Goal: Information Seeking & Learning: Learn about a topic

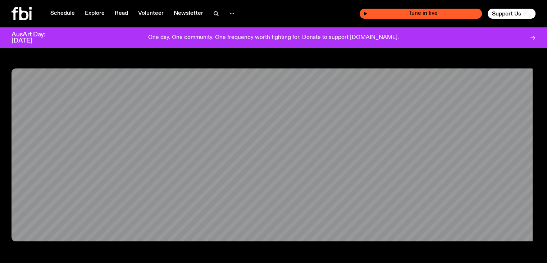
click at [383, 12] on span "Tune in live" at bounding box center [423, 13] width 111 height 5
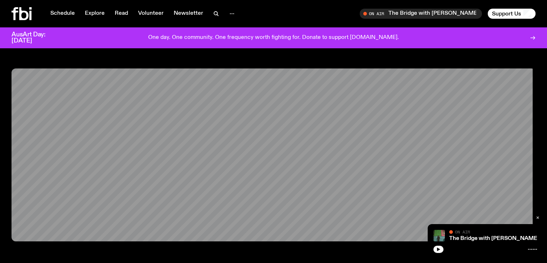
click at [538, 215] on icon "button" at bounding box center [537, 217] width 4 height 4
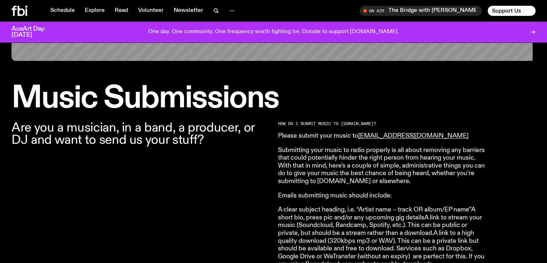
scroll to position [174, 0]
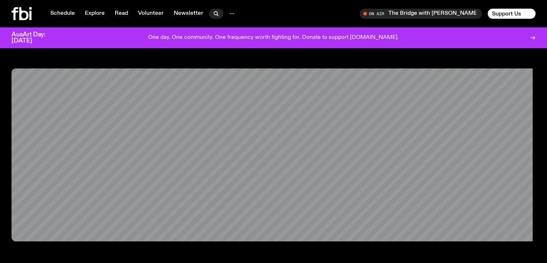
click at [215, 14] on icon "button" at bounding box center [216, 13] width 9 height 9
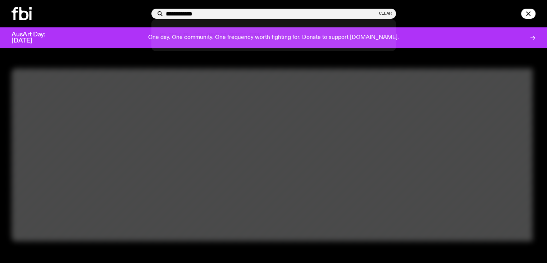
type input "**********"
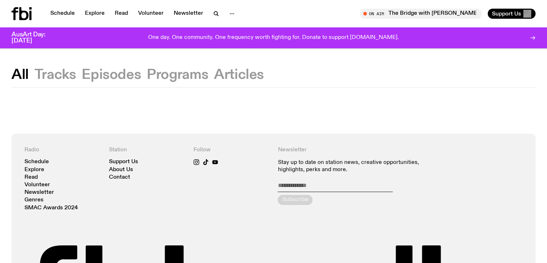
click at [188, 73] on button "Programs" at bounding box center [177, 74] width 61 height 13
click at [215, 15] on icon "button" at bounding box center [216, 13] width 9 height 9
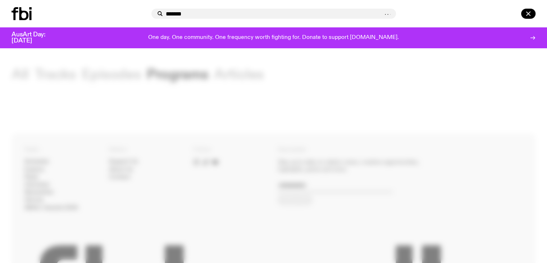
type input "*******"
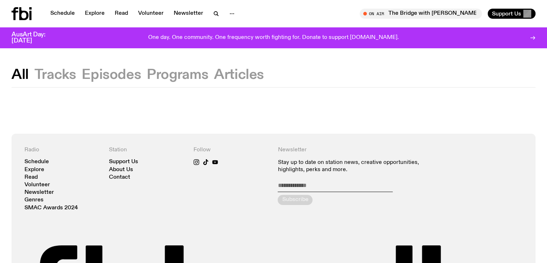
click at [215, 15] on icon "button" at bounding box center [216, 13] width 9 height 9
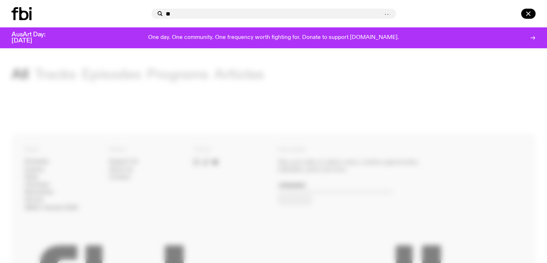
type input "*"
type input "***"
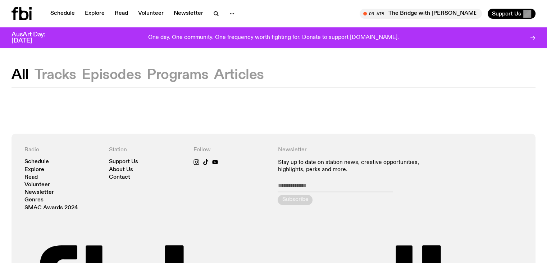
click at [198, 73] on button "Programs" at bounding box center [177, 74] width 61 height 13
click at [26, 74] on button "All" at bounding box center [20, 74] width 17 height 13
click at [59, 10] on link "Schedule" at bounding box center [62, 14] width 33 height 10
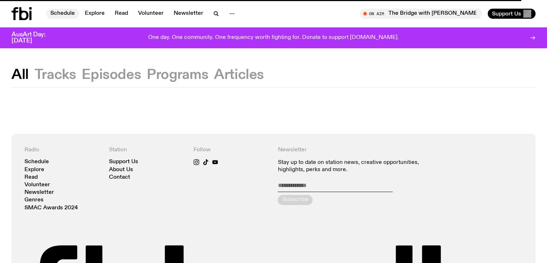
click at [67, 13] on link "Schedule" at bounding box center [62, 14] width 33 height 10
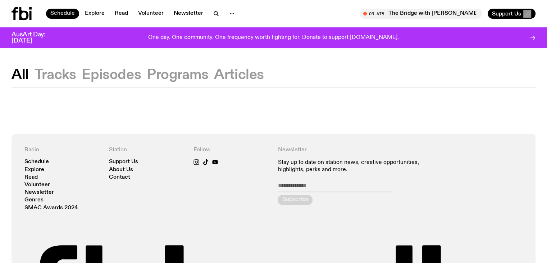
click at [65, 12] on link "Schedule" at bounding box center [62, 14] width 33 height 10
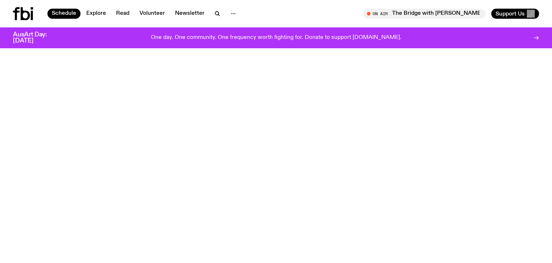
drag, startPoint x: 517, startPoint y: 0, endPoint x: 411, endPoint y: 100, distance: 145.0
click at [411, 100] on body "Schedule Explore Read Volunteer Newsletter About Us Contact Champions of emergi…" at bounding box center [276, 131] width 552 height 263
click at [380, 68] on body "Schedule Explore Read Volunteer Newsletter About Us Contact Champions of emergi…" at bounding box center [276, 131] width 552 height 263
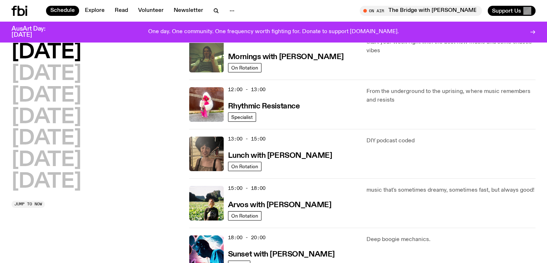
scroll to position [144, 0]
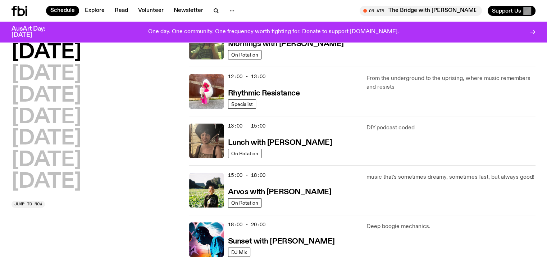
drag, startPoint x: 293, startPoint y: 238, endPoint x: 157, endPoint y: 198, distance: 142.5
click at [157, 198] on div "[DATE] [DATE] [DATE] [DATE] [DATE] [DATE] [DATE] Jump to now" at bounding box center [96, 124] width 169 height 165
click at [288, 140] on h3 "Lunch with [PERSON_NAME]" at bounding box center [280, 143] width 104 height 8
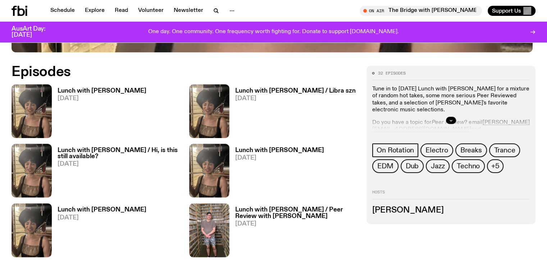
scroll to position [355, 0]
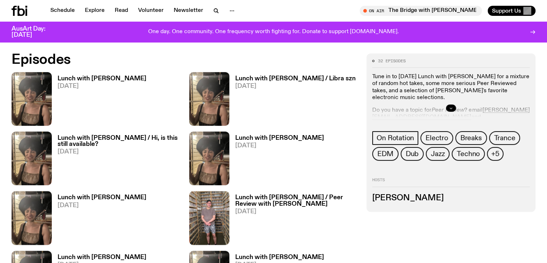
click at [453, 106] on icon "button" at bounding box center [451, 108] width 4 height 4
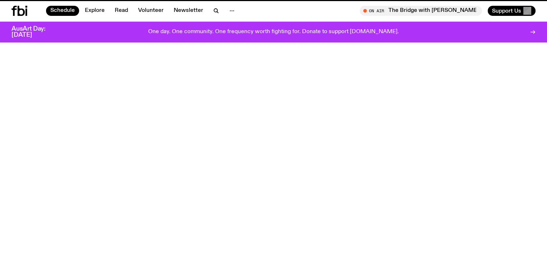
scroll to position [144, 0]
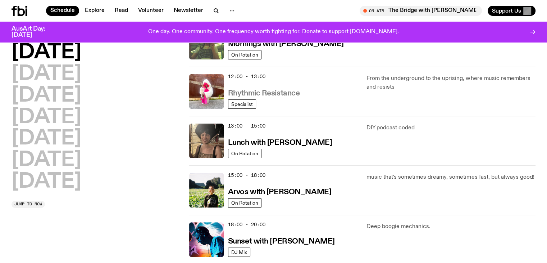
click at [258, 92] on h3 "Rhythmic Resistance" at bounding box center [264, 94] width 72 height 8
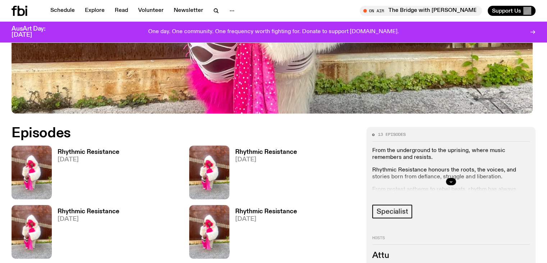
scroll to position [285, 0]
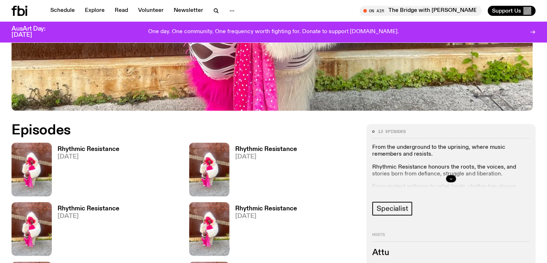
click at [453, 176] on icon "button" at bounding box center [451, 178] width 4 height 4
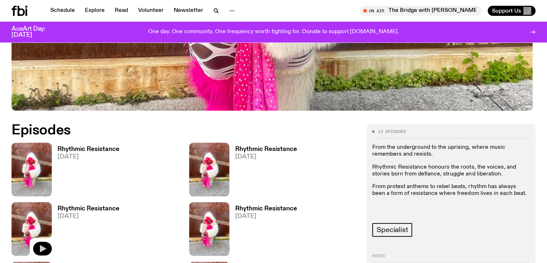
click at [47, 244] on icon "button" at bounding box center [42, 248] width 9 height 9
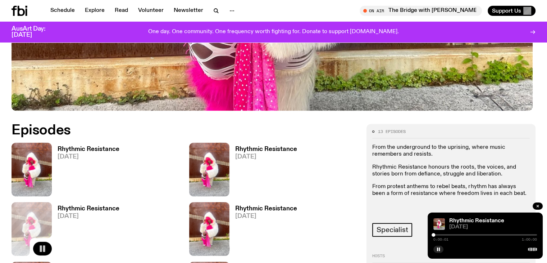
click at [443, 234] on div at bounding box center [485, 234] width 104 height 1
click at [450, 234] on div at bounding box center [485, 234] width 104 height 1
click at [458, 234] on div at bounding box center [485, 234] width 104 height 1
click at [469, 234] on div at bounding box center [485, 234] width 104 height 1
click at [478, 234] on div at bounding box center [485, 234] width 104 height 1
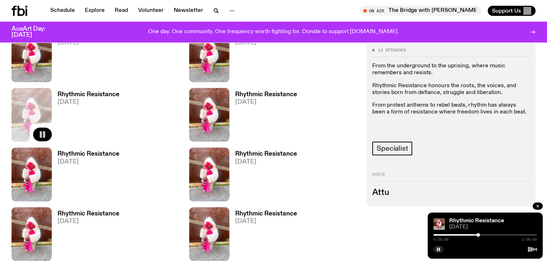
scroll to position [357, 0]
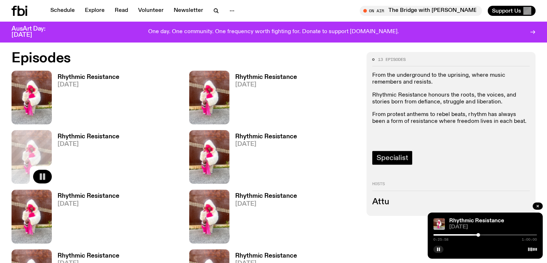
click at [408, 154] on span "Specialist" at bounding box center [392, 158] width 31 height 8
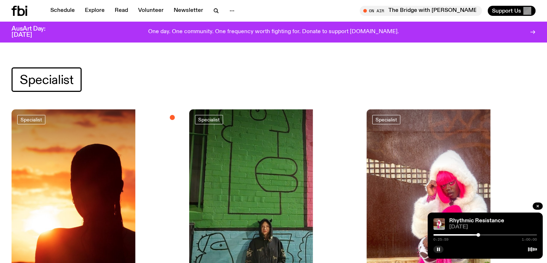
scroll to position [105, 0]
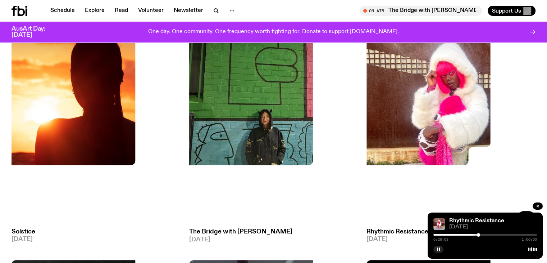
click at [366, 99] on img at bounding box center [450, 112] width 169 height 225
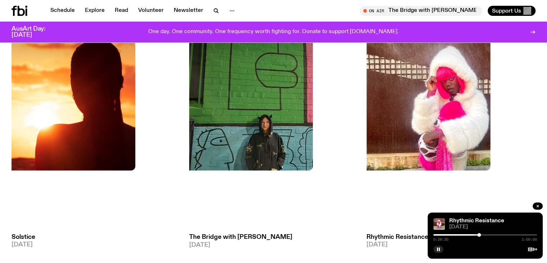
scroll to position [99, 0]
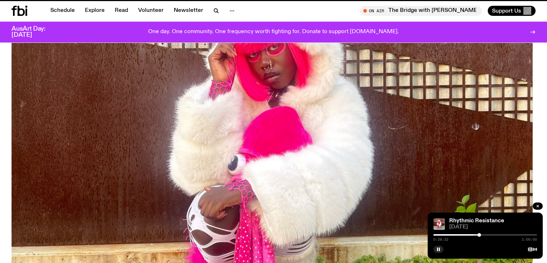
scroll to position [357, 0]
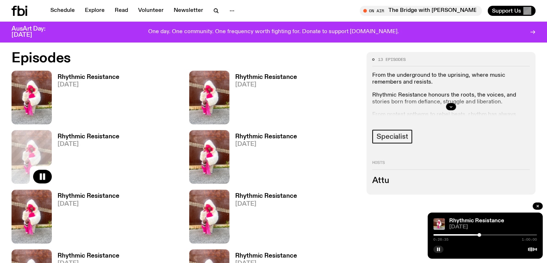
click at [189, 93] on img at bounding box center [209, 97] width 40 height 54
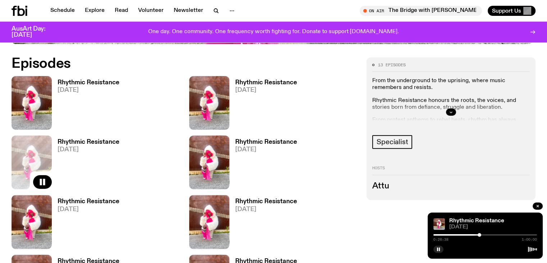
scroll to position [351, 0]
click at [39, 123] on icon "button" at bounding box center [42, 122] width 9 height 9
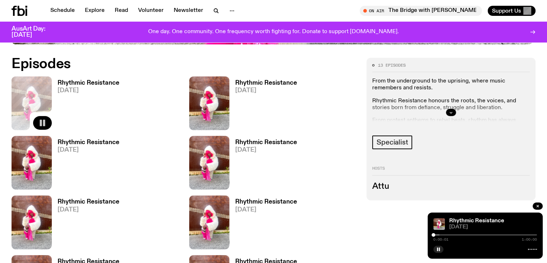
click at [443, 234] on div at bounding box center [485, 234] width 104 height 1
click at [450, 234] on div at bounding box center [485, 234] width 104 height 1
click at [456, 234] on div at bounding box center [485, 234] width 104 height 1
click at [464, 234] on div at bounding box center [485, 234] width 104 height 1
click at [472, 234] on div at bounding box center [485, 234] width 104 height 1
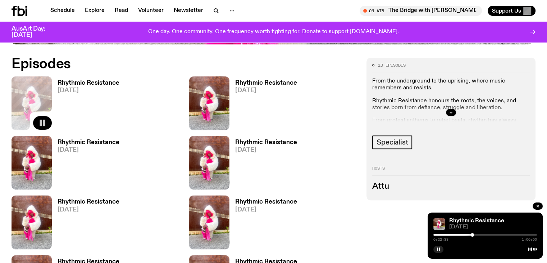
click at [477, 234] on div at bounding box center [485, 234] width 104 height 1
click at [485, 234] on div at bounding box center [485, 234] width 104 height 1
click at [490, 234] on div at bounding box center [485, 234] width 104 height 1
click at [496, 234] on div at bounding box center [485, 234] width 104 height 1
click at [216, 178] on icon "button" at bounding box center [220, 182] width 9 height 9
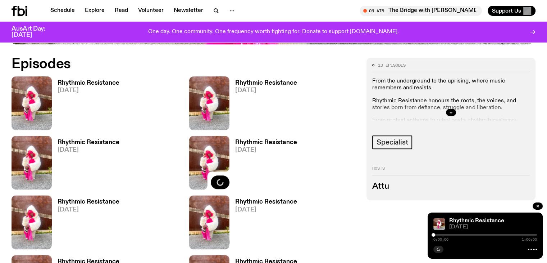
drag, startPoint x: 262, startPoint y: 171, endPoint x: 288, endPoint y: 178, distance: 27.5
drag, startPoint x: 288, startPoint y: 178, endPoint x: 452, endPoint y: 214, distance: 167.3
click at [452, 214] on div "Rhythmic Resistance [DATE] 0:00:00 1:00:00" at bounding box center [485, 235] width 115 height 46
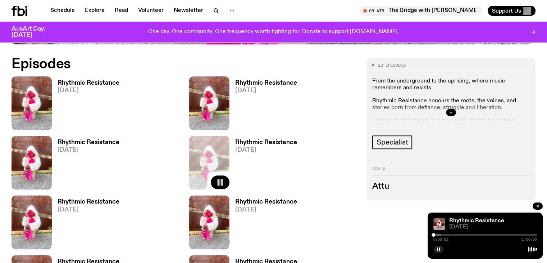
click at [440, 234] on div at bounding box center [390, 234] width 104 height 1
click at [443, 233] on div "0:03:48 1:00:00" at bounding box center [485, 236] width 104 height 9
click at [444, 234] on div at bounding box center [485, 234] width 104 height 1
click at [451, 234] on div at bounding box center [485, 234] width 104 height 1
click at [460, 234] on div at bounding box center [485, 234] width 104 height 1
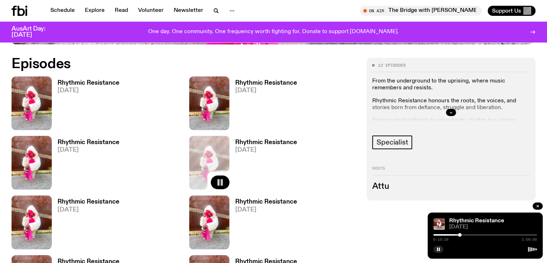
click at [469, 234] on div at bounding box center [485, 234] width 104 height 1
click at [475, 234] on div at bounding box center [485, 234] width 104 height 1
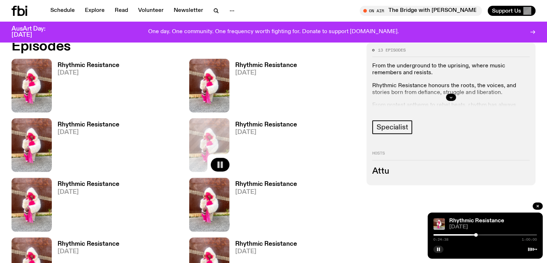
scroll to position [356, 0]
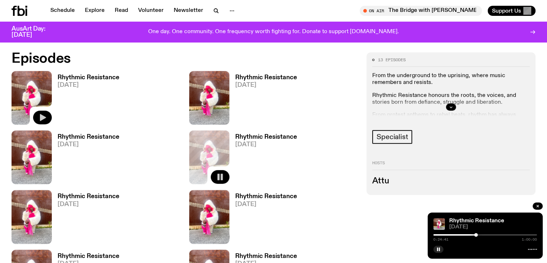
click at [46, 117] on icon "button" at bounding box center [42, 117] width 9 height 9
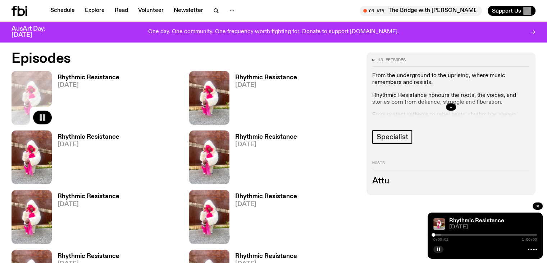
click at [443, 234] on div at bounding box center [485, 234] width 104 height 1
click at [449, 234] on div at bounding box center [485, 234] width 104 height 1
click at [516, 234] on div at bounding box center [485, 234] width 104 height 1
click at [522, 234] on div at bounding box center [485, 234] width 104 height 1
click at [525, 234] on div at bounding box center [485, 234] width 104 height 1
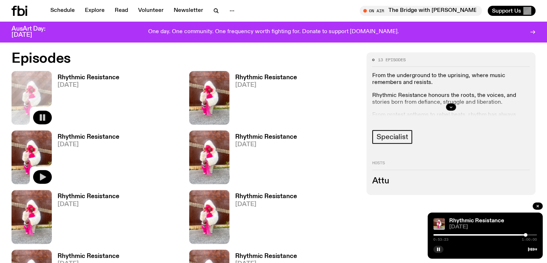
click at [46, 173] on icon "button" at bounding box center [43, 176] width 6 height 7
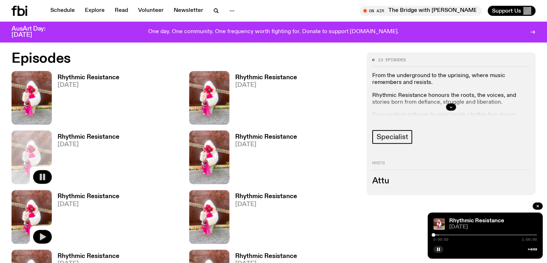
click at [46, 233] on icon "button" at bounding box center [43, 236] width 6 height 7
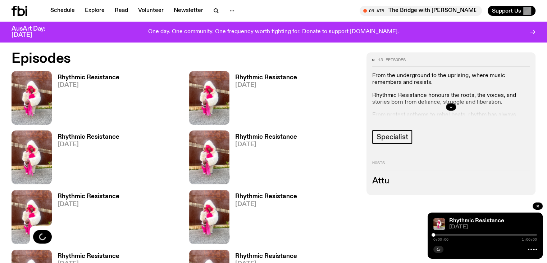
click at [444, 234] on div at bounding box center [485, 234] width 104 height 1
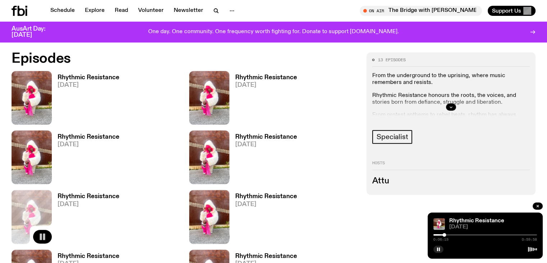
click at [456, 234] on div at bounding box center [485, 234] width 104 height 1
click at [470, 234] on div at bounding box center [485, 234] width 104 height 1
click at [479, 234] on div at bounding box center [485, 234] width 104 height 1
click at [492, 234] on div at bounding box center [485, 234] width 104 height 1
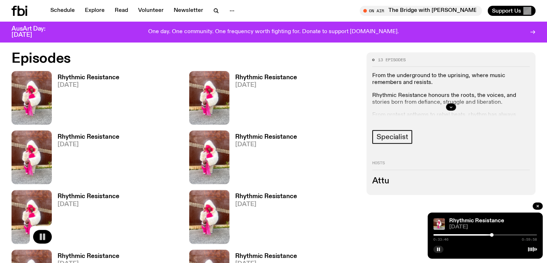
drag, startPoint x: 492, startPoint y: 234, endPoint x: 509, endPoint y: 223, distance: 21.0
click at [509, 223] on div "Rhythmic Resistance" at bounding box center [492, 220] width 89 height 5
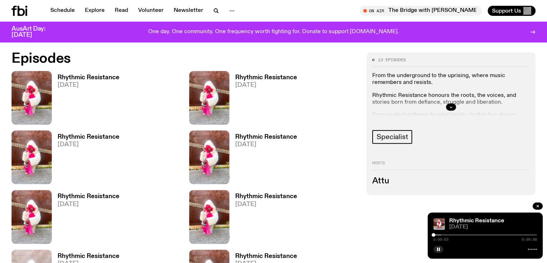
click at [446, 234] on div at bounding box center [485, 234] width 104 height 1
click at [454, 234] on div at bounding box center [485, 234] width 104 height 1
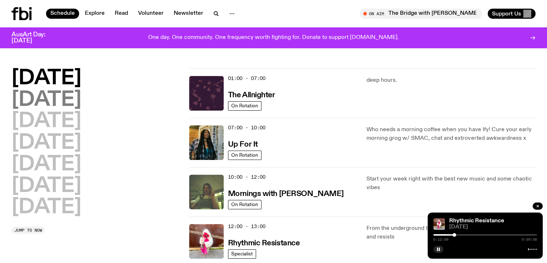
click at [69, 98] on h2 "[DATE]" at bounding box center [47, 100] width 70 height 20
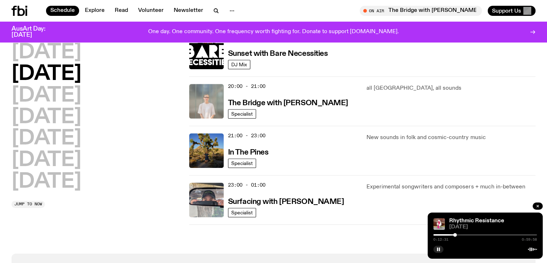
scroll to position [344, 0]
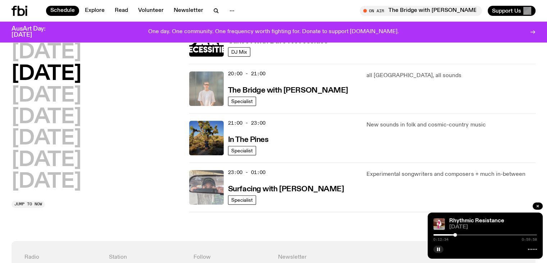
click at [216, 189] on img at bounding box center [206, 187] width 35 height 35
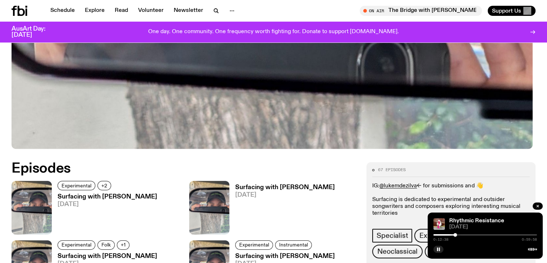
scroll to position [319, 0]
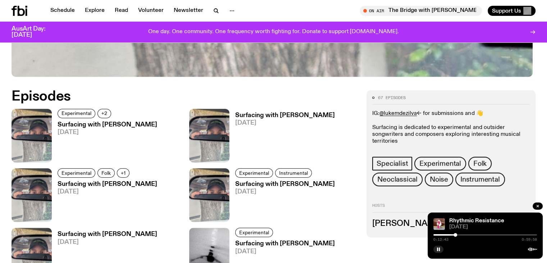
drag, startPoint x: 165, startPoint y: 158, endPoint x: 159, endPoint y: 157, distance: 6.5
drag, startPoint x: 159, startPoint y: 157, endPoint x: 105, endPoint y: 203, distance: 70.9
click at [229, 203] on link "Surfacing with [PERSON_NAME] [DATE]" at bounding box center [281, 201] width 105 height 41
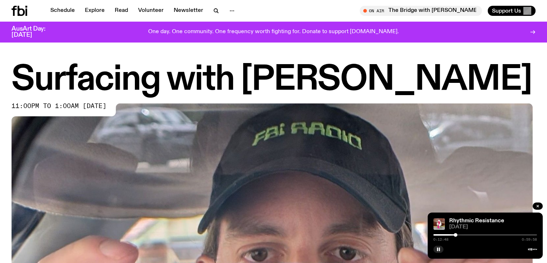
scroll to position [313, 0]
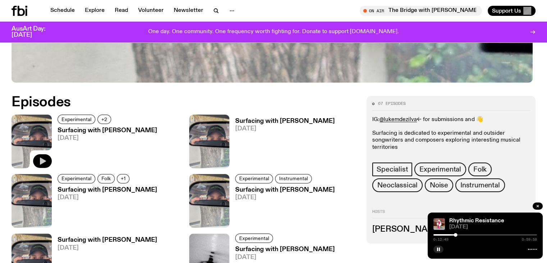
click at [46, 157] on icon "button" at bounding box center [42, 160] width 9 height 9
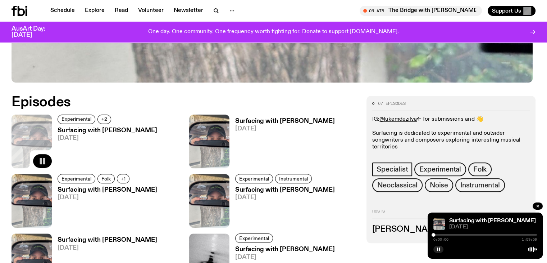
click at [444, 235] on div at bounding box center [485, 234] width 104 height 1
click at [454, 234] on div at bounding box center [485, 234] width 104 height 1
click at [460, 234] on div at bounding box center [485, 234] width 104 height 1
click at [467, 234] on div at bounding box center [485, 234] width 104 height 1
click at [474, 234] on div at bounding box center [485, 234] width 104 height 1
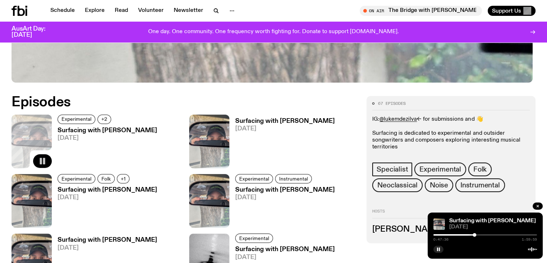
click at [484, 234] on div at bounding box center [485, 234] width 104 height 1
click at [492, 234] on div at bounding box center [485, 234] width 104 height 1
click at [503, 234] on div at bounding box center [485, 234] width 104 height 1
click at [511, 234] on div at bounding box center [485, 234] width 104 height 1
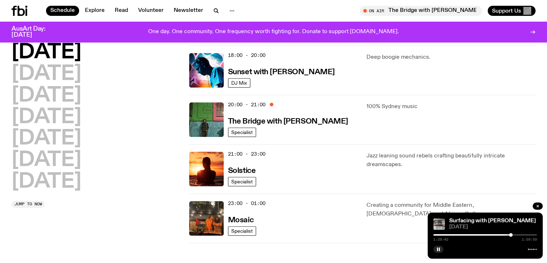
scroll to position [344, 0]
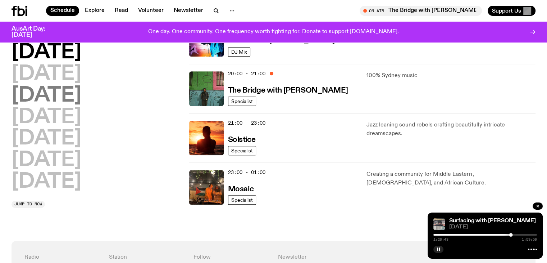
click at [61, 99] on h2 "[DATE]" at bounding box center [47, 96] width 70 height 20
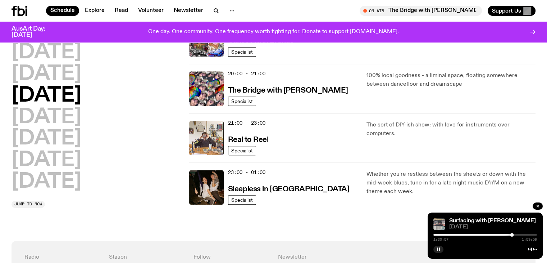
scroll to position [380, 0]
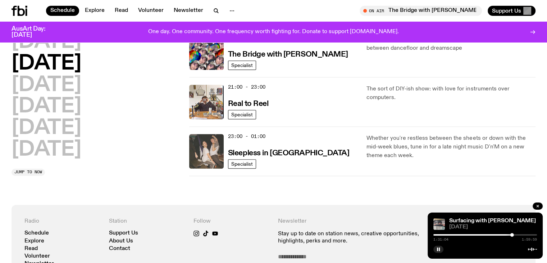
click at [205, 152] on img at bounding box center [206, 151] width 35 height 35
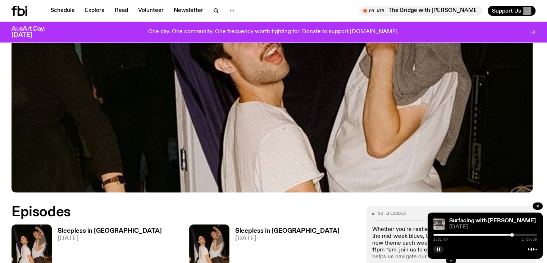
scroll to position [319, 0]
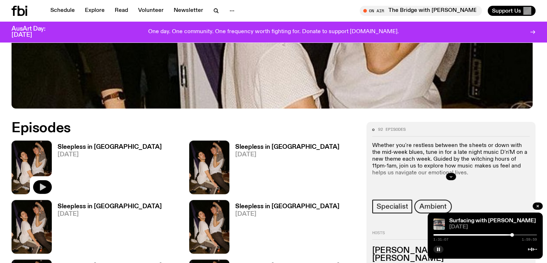
click at [43, 182] on icon "button" at bounding box center [42, 186] width 9 height 9
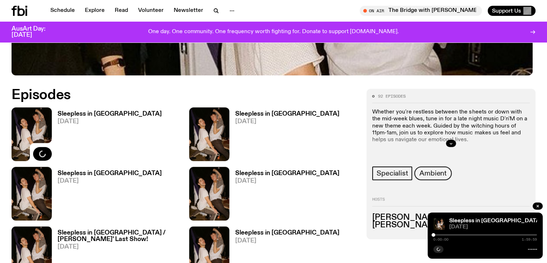
scroll to position [391, 0]
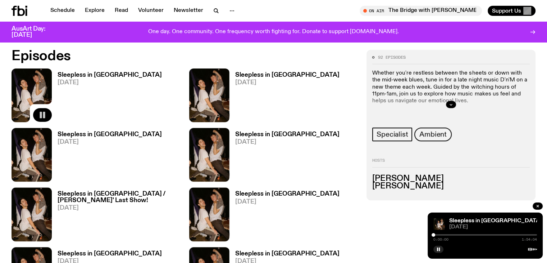
click at [444, 234] on div at bounding box center [485, 234] width 104 height 1
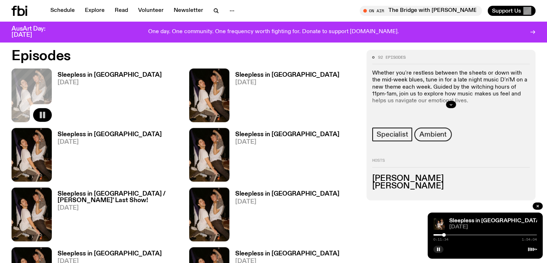
click at [451, 234] on div at bounding box center [485, 234] width 104 height 1
click at [462, 234] on div at bounding box center [485, 234] width 104 height 1
click at [470, 234] on div at bounding box center [485, 234] width 104 height 1
click at [477, 234] on div at bounding box center [485, 234] width 104 height 1
click at [492, 235] on div "0:48:01 1:54:04" at bounding box center [485, 236] width 104 height 9
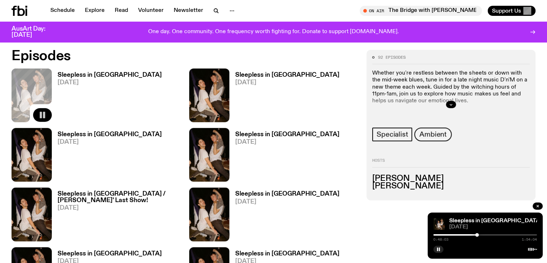
click at [491, 234] on div at bounding box center [485, 234] width 104 height 1
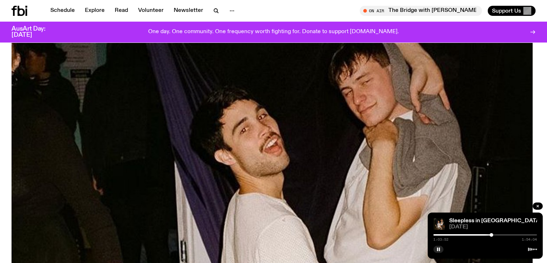
scroll to position [140, 0]
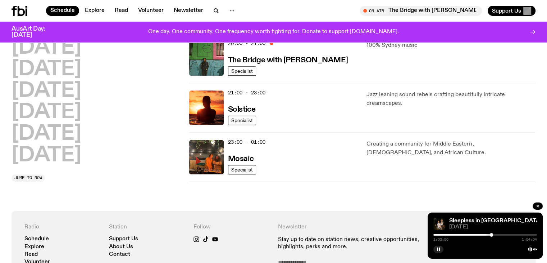
scroll to position [308, 0]
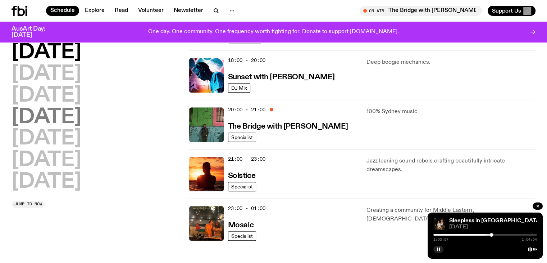
click at [54, 118] on h2 "[DATE]" at bounding box center [47, 117] width 70 height 20
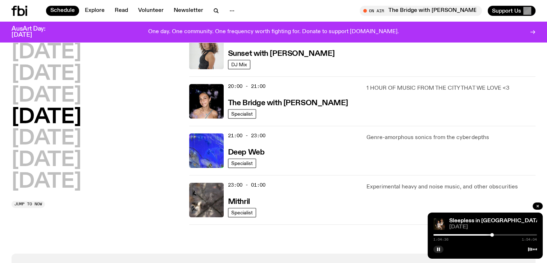
scroll to position [344, 0]
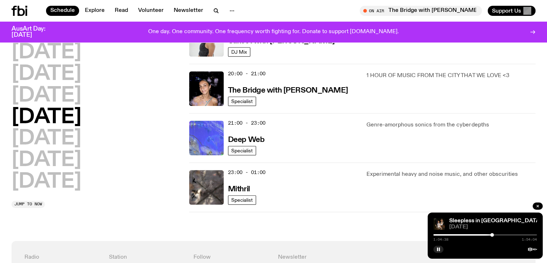
click at [211, 140] on img at bounding box center [206, 137] width 35 height 35
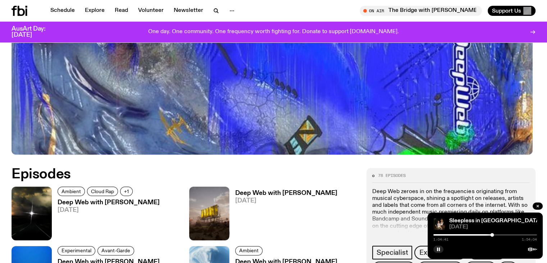
scroll to position [284, 0]
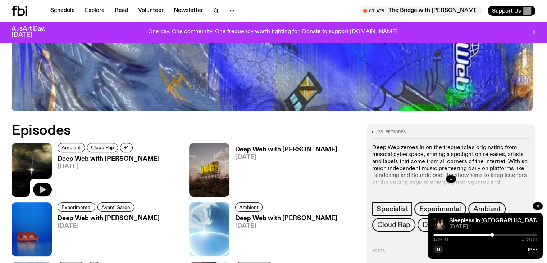
click at [43, 186] on icon "button" at bounding box center [43, 189] width 6 height 7
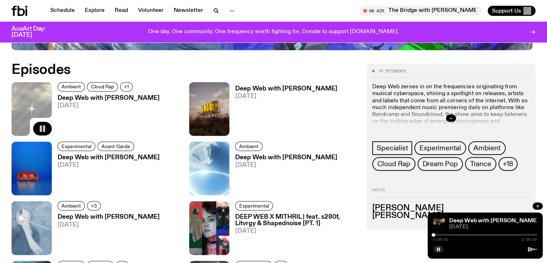
scroll to position [356, 0]
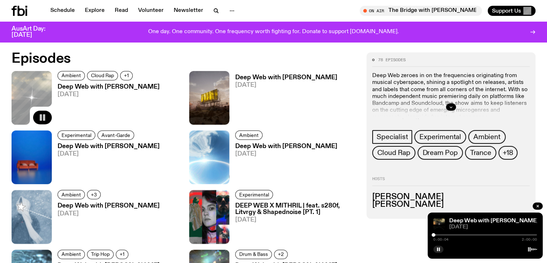
click at [442, 233] on div "0:00:04 2:00:00" at bounding box center [485, 236] width 104 height 9
click at [443, 233] on div "0:00:05 2:00:00" at bounding box center [485, 236] width 104 height 9
click at [443, 234] on div at bounding box center [485, 234] width 104 height 1
click at [449, 234] on div at bounding box center [485, 234] width 104 height 1
click at [454, 234] on div at bounding box center [485, 234] width 104 height 1
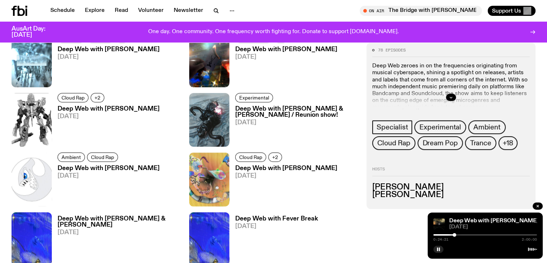
scroll to position [608, 0]
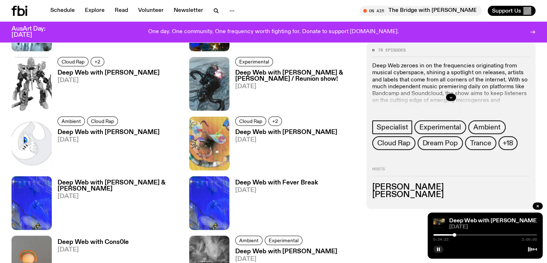
click at [461, 234] on div at bounding box center [485, 234] width 104 height 1
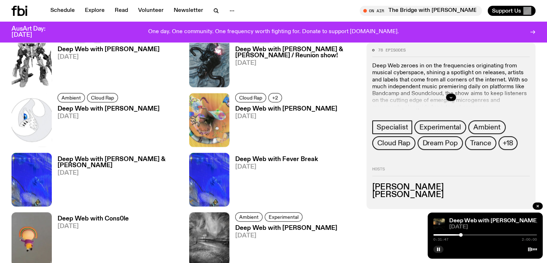
scroll to position [644, 0]
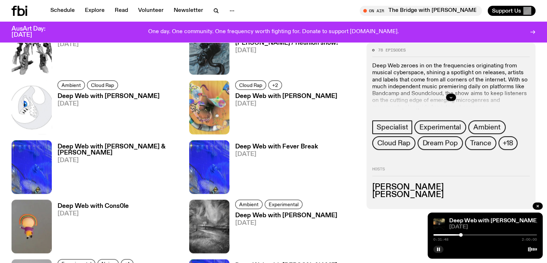
click at [469, 234] on div at bounding box center [485, 234] width 104 height 1
click at [475, 234] on div at bounding box center [485, 234] width 104 height 1
click at [480, 234] on div at bounding box center [485, 234] width 104 height 1
click at [485, 234] on div at bounding box center [485, 234] width 104 height 1
click at [491, 235] on div at bounding box center [485, 234] width 104 height 1
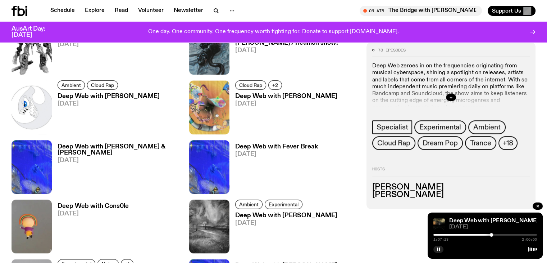
click at [496, 234] on div at bounding box center [485, 234] width 104 height 1
click at [502, 234] on div at bounding box center [485, 234] width 104 height 1
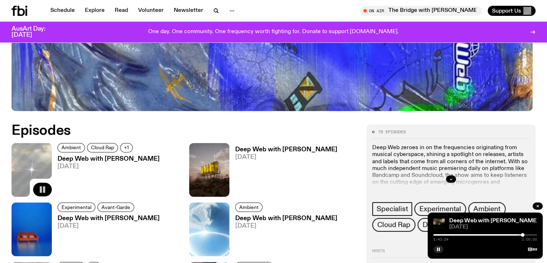
scroll to position [320, 0]
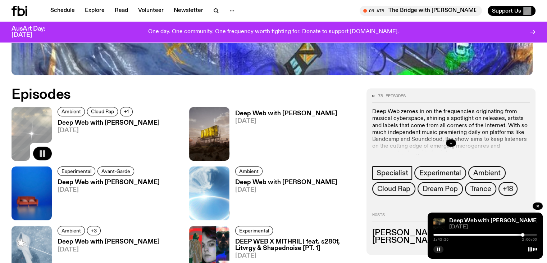
click at [456, 142] on button "button" at bounding box center [451, 142] width 10 height 7
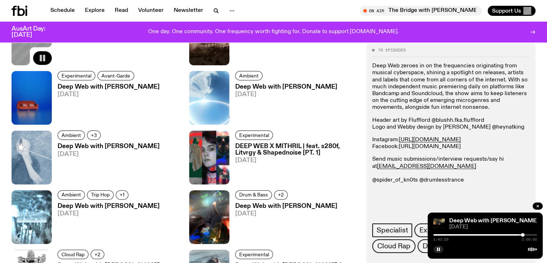
scroll to position [428, 0]
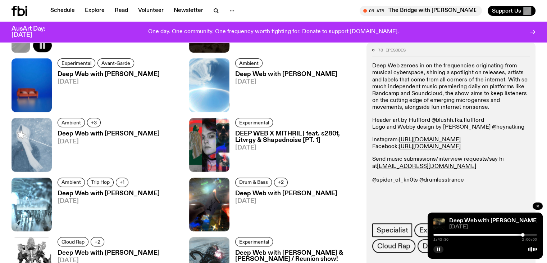
click at [536, 206] on icon "button" at bounding box center [537, 206] width 4 height 4
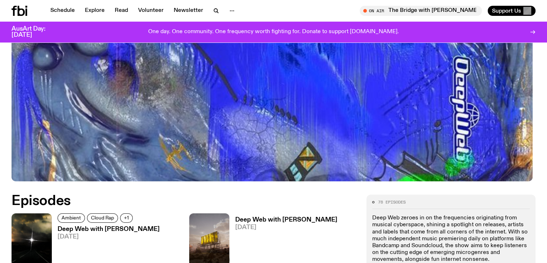
scroll to position [284, 0]
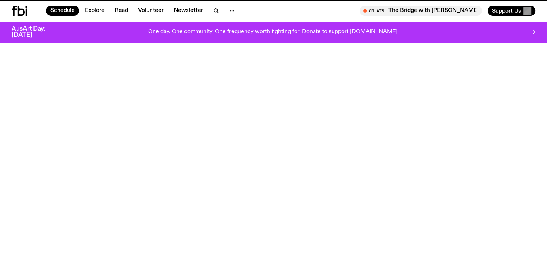
scroll to position [344, 0]
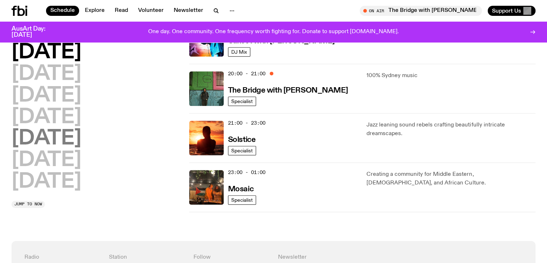
click at [52, 144] on h2 "[DATE]" at bounding box center [47, 138] width 70 height 20
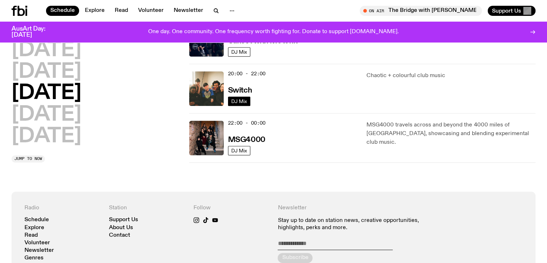
click at [243, 98] on span "DJ Mix" at bounding box center [239, 100] width 16 height 5
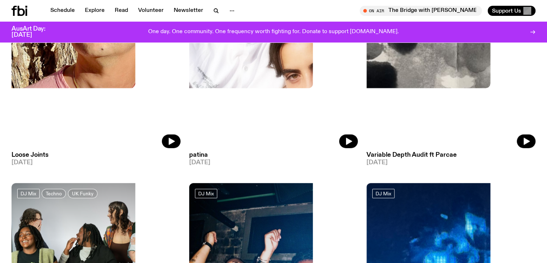
scroll to position [465, 0]
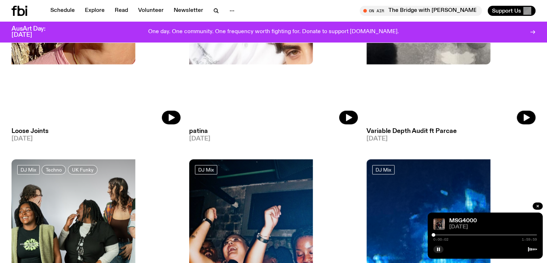
click at [444, 234] on div at bounding box center [485, 234] width 104 height 1
click at [436, 234] on div at bounding box center [393, 234] width 104 height 1
click at [434, 234] on div at bounding box center [435, 235] width 4 height 4
click at [438, 234] on div at bounding box center [485, 234] width 104 height 1
click at [443, 234] on div at bounding box center [485, 234] width 104 height 1
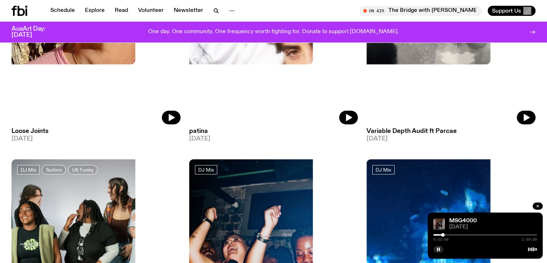
click at [447, 235] on div at bounding box center [485, 234] width 104 height 1
click at [455, 235] on div at bounding box center [485, 234] width 104 height 1
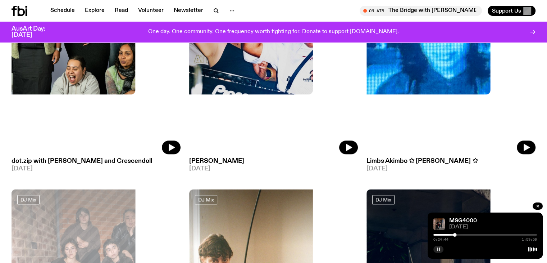
click at [437, 248] on rect "button" at bounding box center [437, 249] width 1 height 4
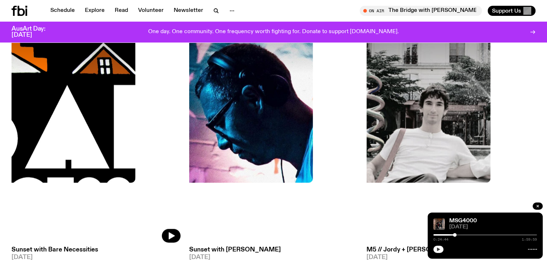
scroll to position [1090, 0]
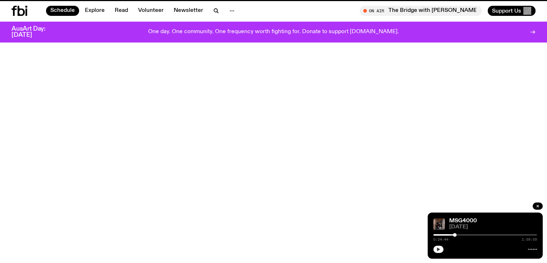
scroll to position [344, 0]
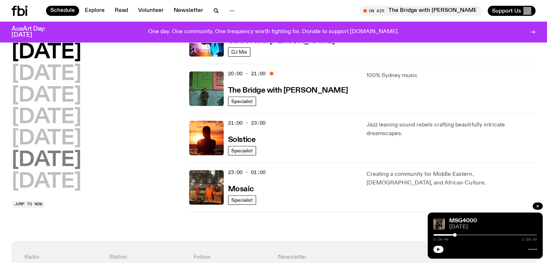
click at [57, 159] on h2 "[DATE]" at bounding box center [47, 160] width 70 height 20
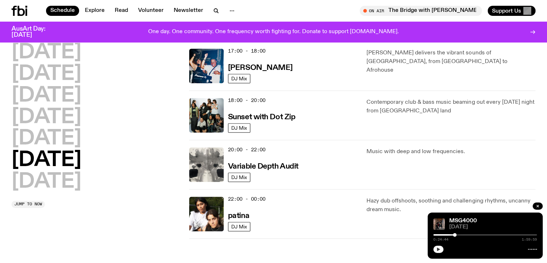
scroll to position [452, 0]
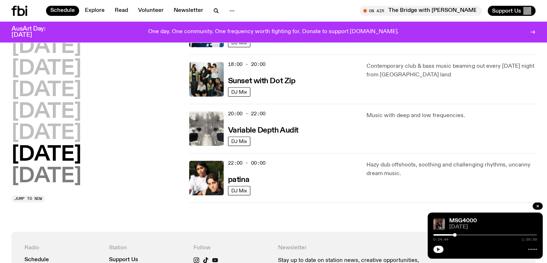
click at [62, 176] on h2 "[DATE]" at bounding box center [47, 176] width 70 height 20
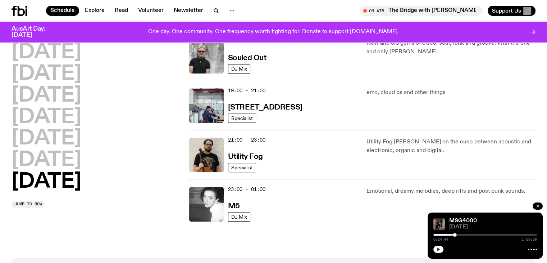
scroll to position [488, 0]
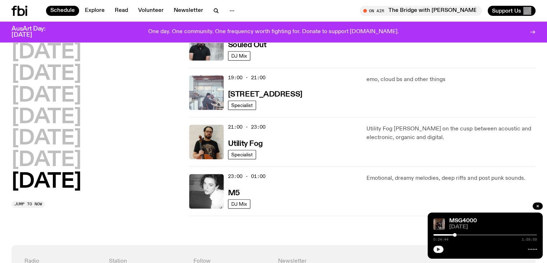
click at [210, 94] on img at bounding box center [206, 92] width 35 height 35
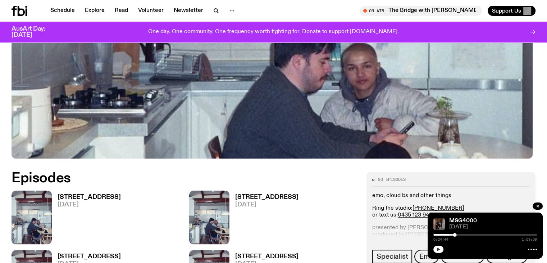
scroll to position [281, 0]
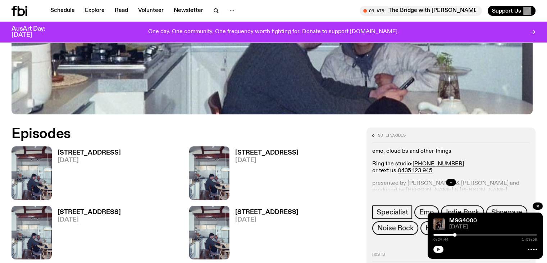
click at [453, 180] on icon "button" at bounding box center [451, 182] width 4 height 4
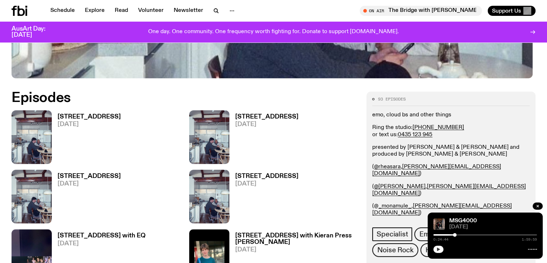
scroll to position [353, 0]
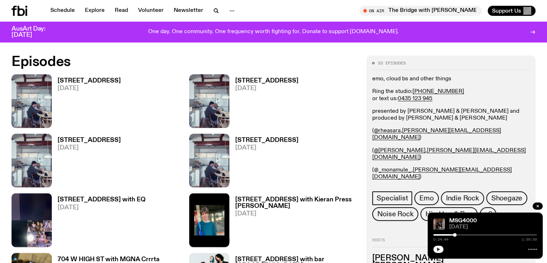
drag, startPoint x: 39, startPoint y: 239, endPoint x: 44, endPoint y: 232, distance: 8.3
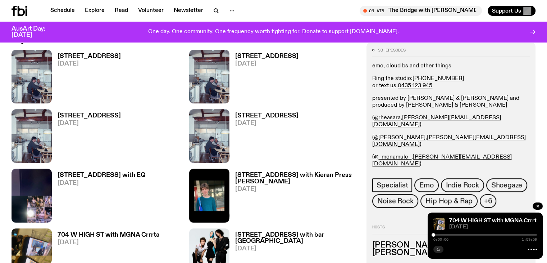
scroll to position [425, 0]
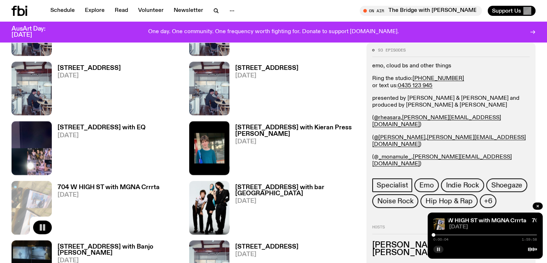
click at [436, 234] on div at bounding box center [485, 234] width 104 height 1
click at [439, 234] on div at bounding box center [485, 234] width 104 height 1
click at [446, 234] on div at bounding box center [485, 234] width 104 height 1
click at [449, 234] on div at bounding box center [485, 234] width 104 height 1
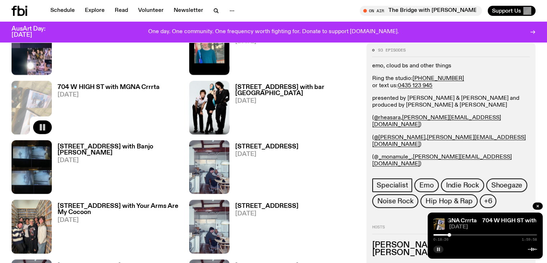
scroll to position [533, 0]
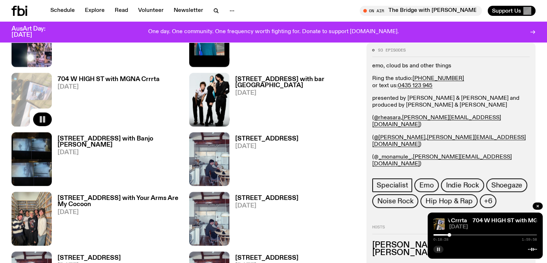
drag, startPoint x: 514, startPoint y: 215, endPoint x: 462, endPoint y: 213, distance: 51.8
click at [466, 214] on div "704 W HIGH ST with MGNA Crrrta 704 W HIGH ST with MGNA Crrrta [DATE] 0:18:28 1:…" at bounding box center [485, 235] width 115 height 46
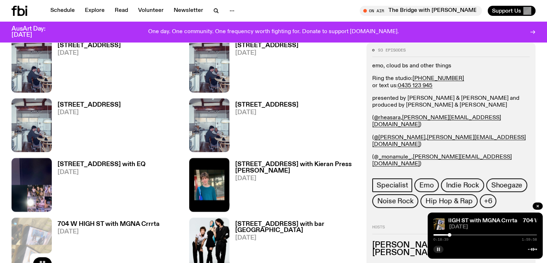
scroll to position [389, 0]
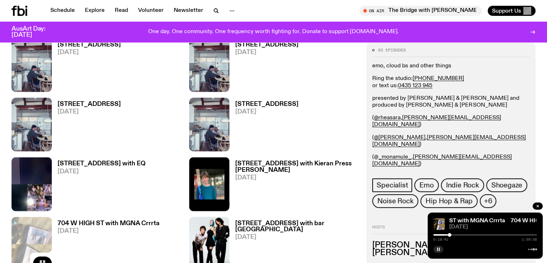
click at [454, 232] on div "0:18:41 1:59:58" at bounding box center [485, 236] width 104 height 9
click at [453, 234] on div at bounding box center [485, 234] width 104 height 1
click at [459, 235] on div at bounding box center [485, 234] width 104 height 1
click at [464, 234] on div at bounding box center [485, 234] width 104 height 1
click at [469, 234] on div at bounding box center [485, 234] width 104 height 1
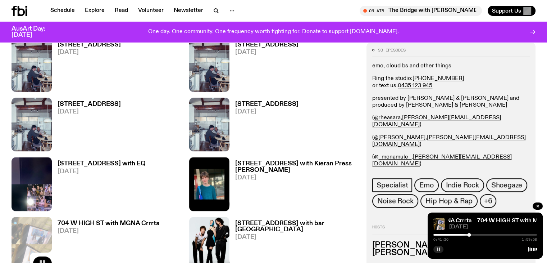
click at [474, 234] on div at bounding box center [485, 234] width 104 height 1
click at [216, 140] on icon "button" at bounding box center [220, 144] width 9 height 9
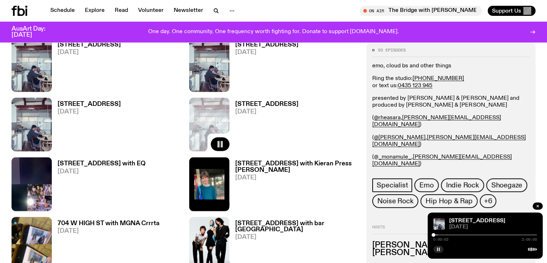
click at [443, 235] on div at bounding box center [485, 234] width 104 height 1
click at [448, 234] on div at bounding box center [485, 234] width 104 height 1
click at [453, 234] on div at bounding box center [485, 234] width 104 height 1
click at [455, 234] on div at bounding box center [485, 234] width 104 height 1
click at [457, 234] on div at bounding box center [485, 234] width 104 height 1
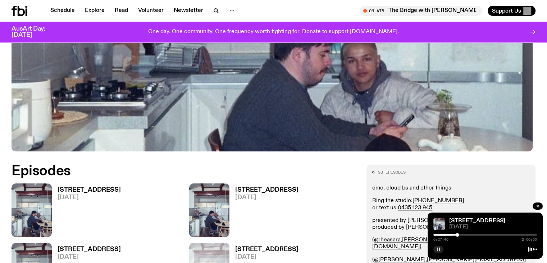
scroll to position [209, 0]
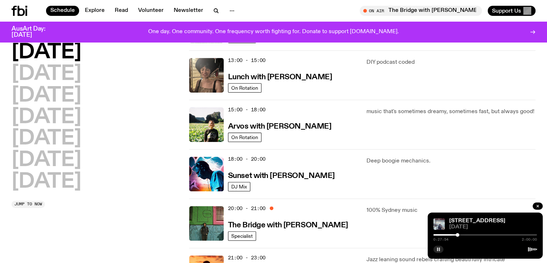
scroll to position [488, 0]
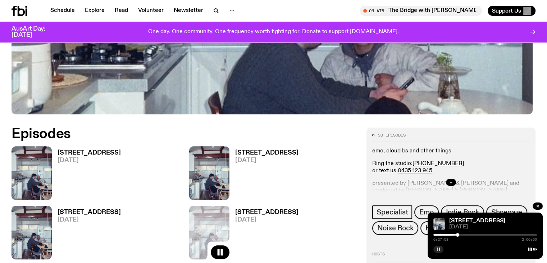
scroll to position [317, 0]
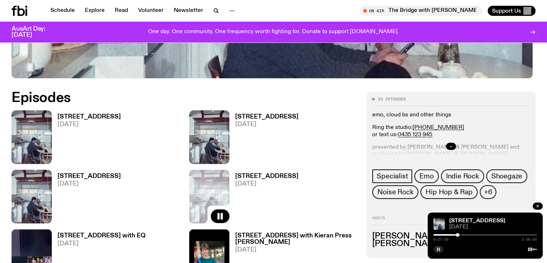
click at [453, 145] on icon "button" at bounding box center [451, 146] width 4 height 4
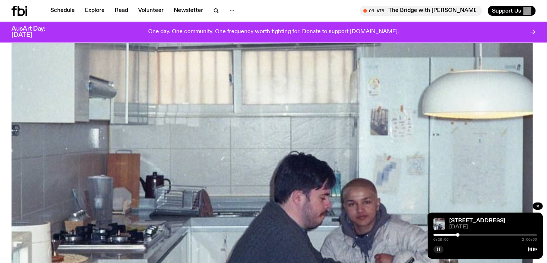
scroll to position [65, 0]
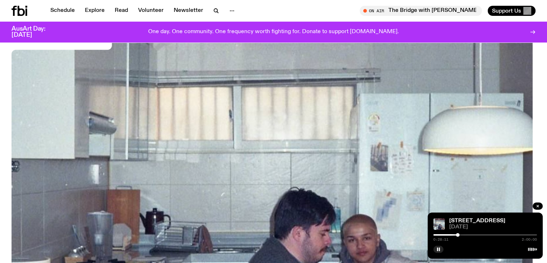
drag, startPoint x: 437, startPoint y: 249, endPoint x: 394, endPoint y: 215, distance: 54.8
click at [437, 249] on rect "button" at bounding box center [437, 249] width 1 height 4
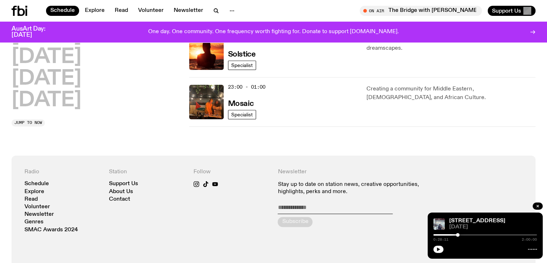
scroll to position [380, 0]
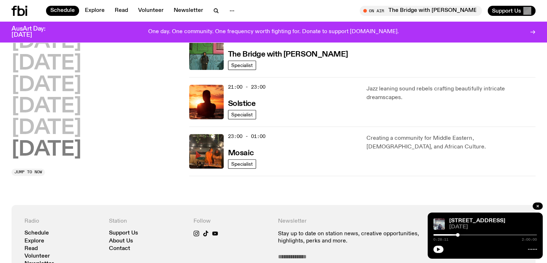
click at [56, 149] on h2 "[DATE]" at bounding box center [47, 150] width 70 height 20
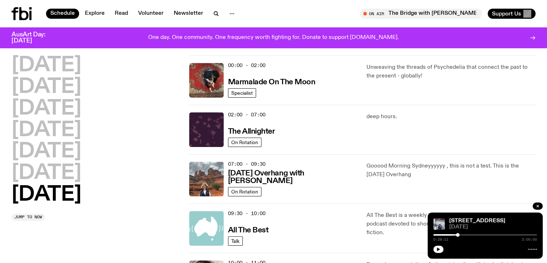
scroll to position [0, 0]
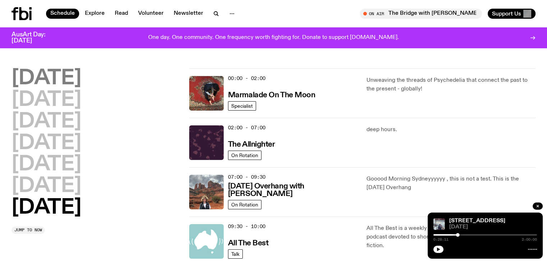
click at [74, 81] on h2 "[DATE]" at bounding box center [47, 78] width 70 height 20
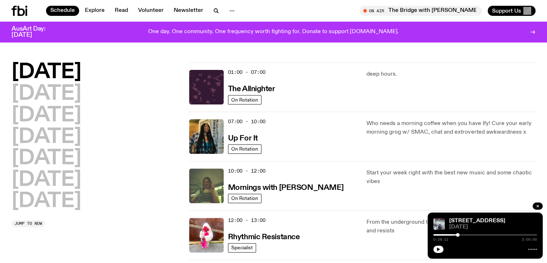
scroll to position [20, 0]
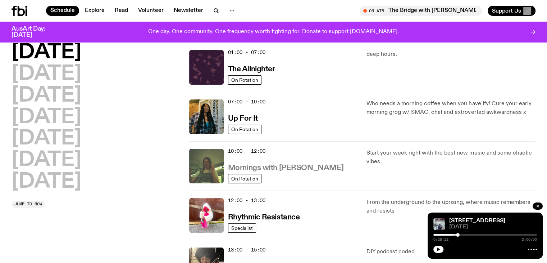
click at [311, 169] on h3 "Mornings with [PERSON_NAME]" at bounding box center [286, 168] width 116 height 8
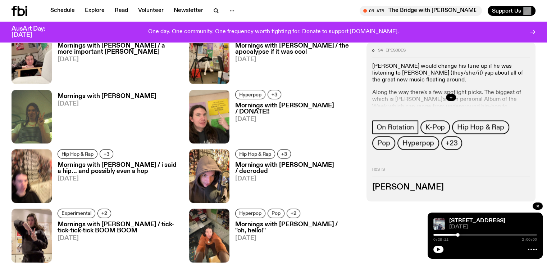
scroll to position [786, 0]
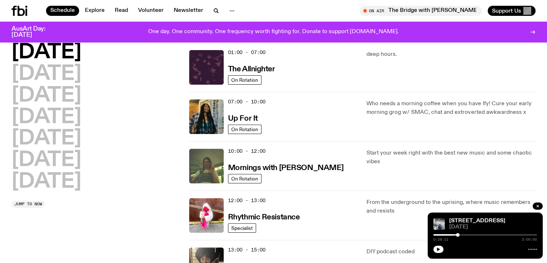
scroll to position [56, 0]
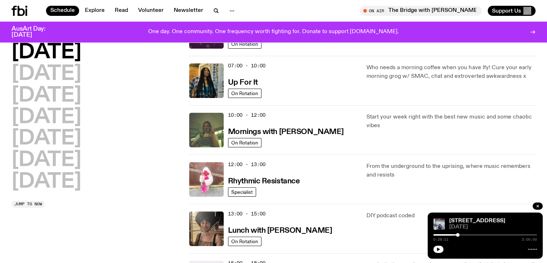
click at [215, 175] on img at bounding box center [206, 179] width 35 height 35
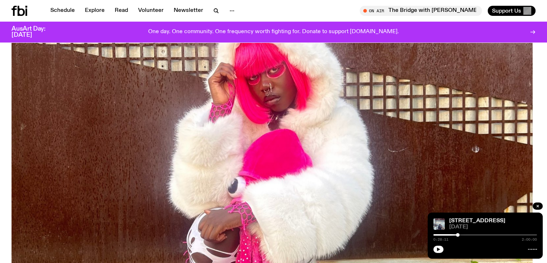
scroll to position [32, 0]
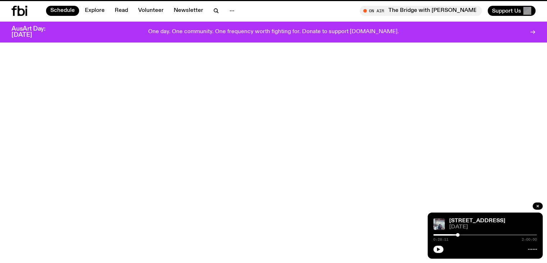
scroll to position [56, 0]
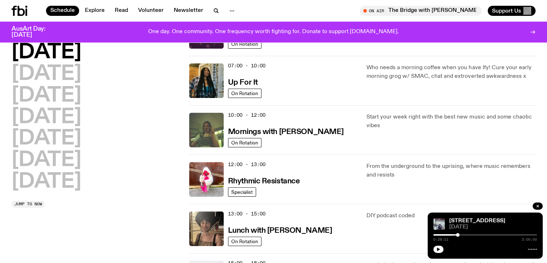
click at [170, 143] on div "[DATE] [DATE] [DATE] [DATE] [DATE] [DATE] [DATE]" at bounding box center [96, 116] width 169 height 149
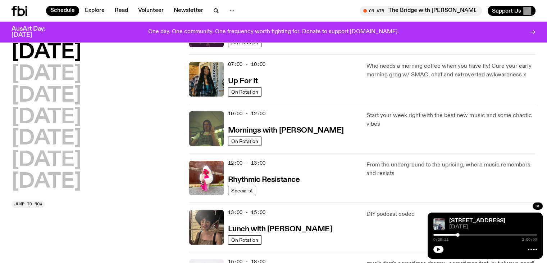
scroll to position [0, 0]
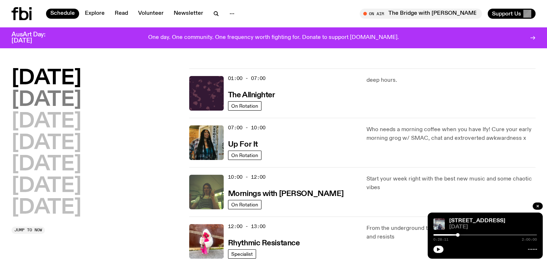
click at [69, 104] on h2 "[DATE]" at bounding box center [47, 100] width 70 height 20
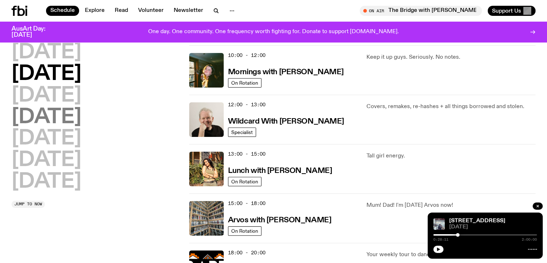
scroll to position [56, 0]
